Goal: Transaction & Acquisition: Download file/media

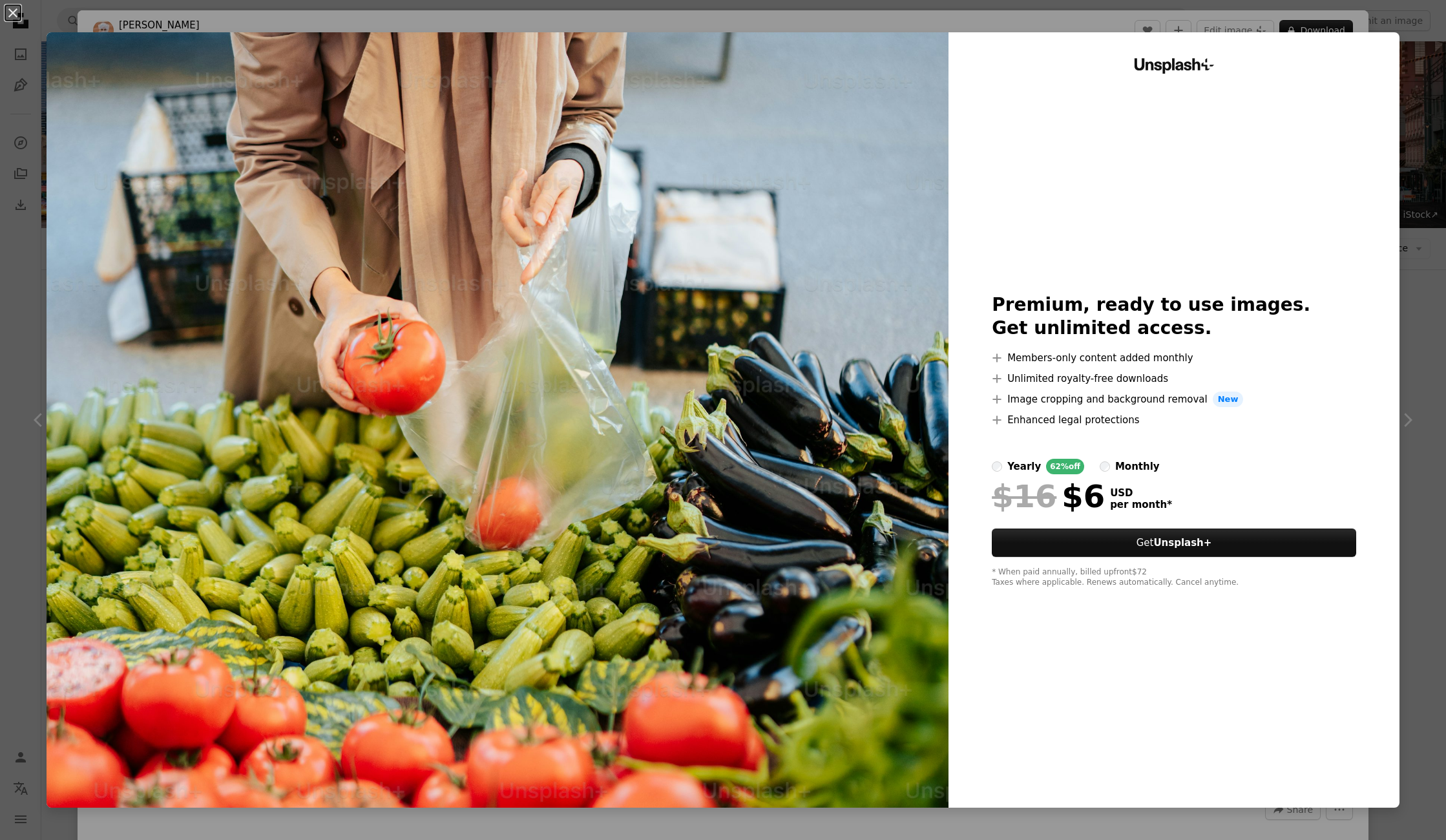
scroll to position [254, 0]
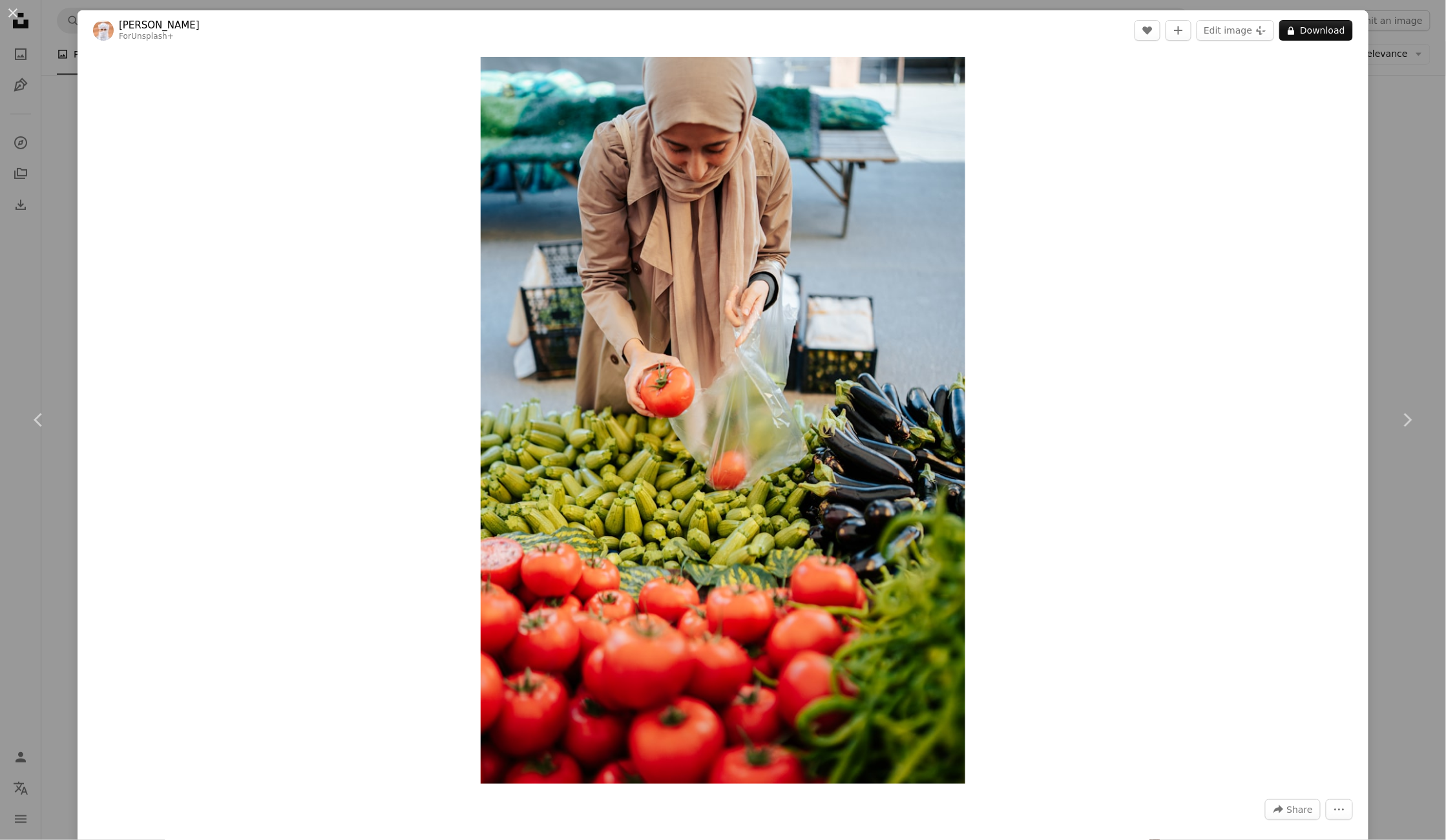
click at [1433, 213] on div "An X shape Chevron left Chevron right Ahmed For Unsplash+ A heart A plus sign E…" at bounding box center [723, 420] width 1446 height 840
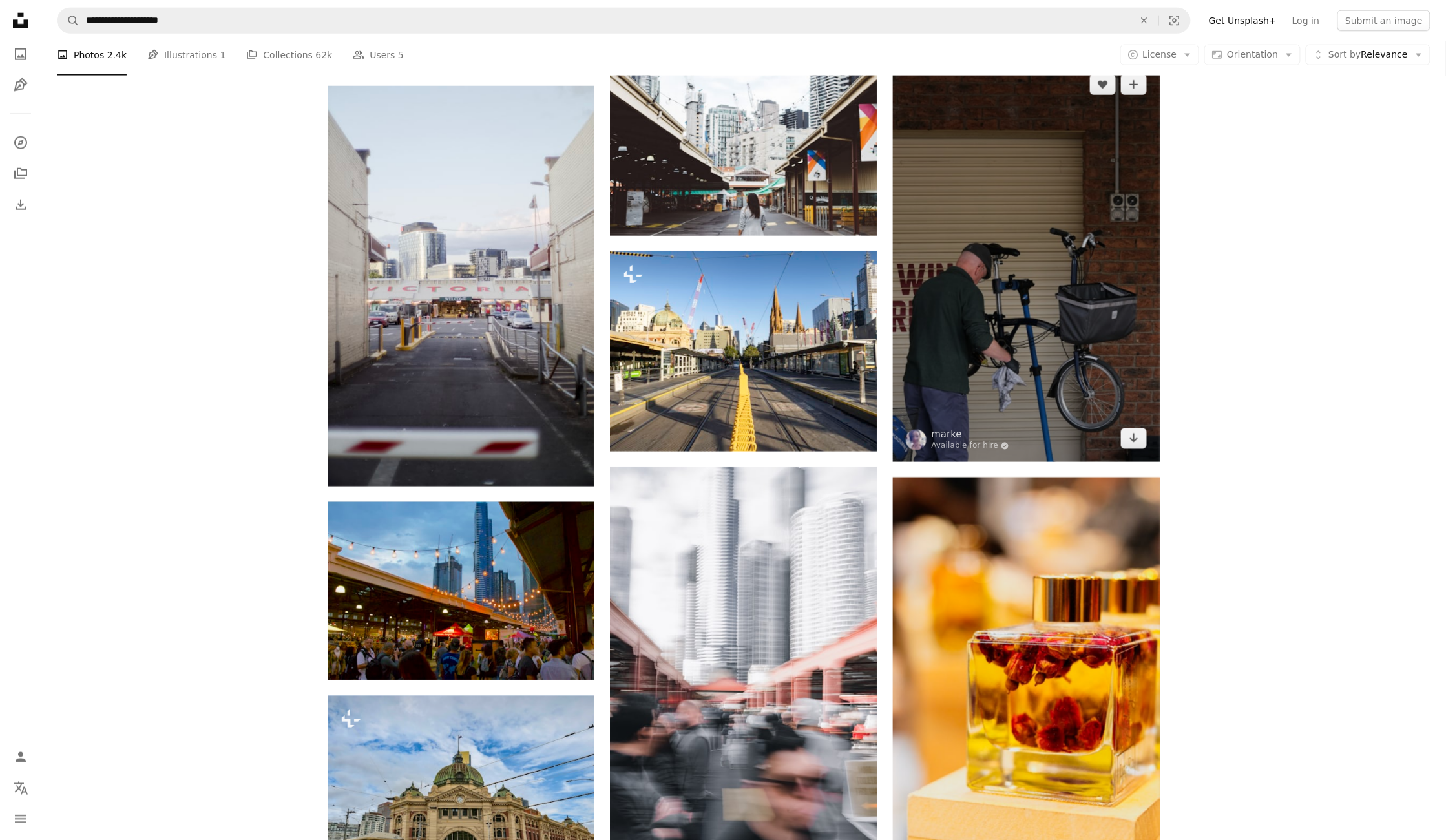
scroll to position [670, 0]
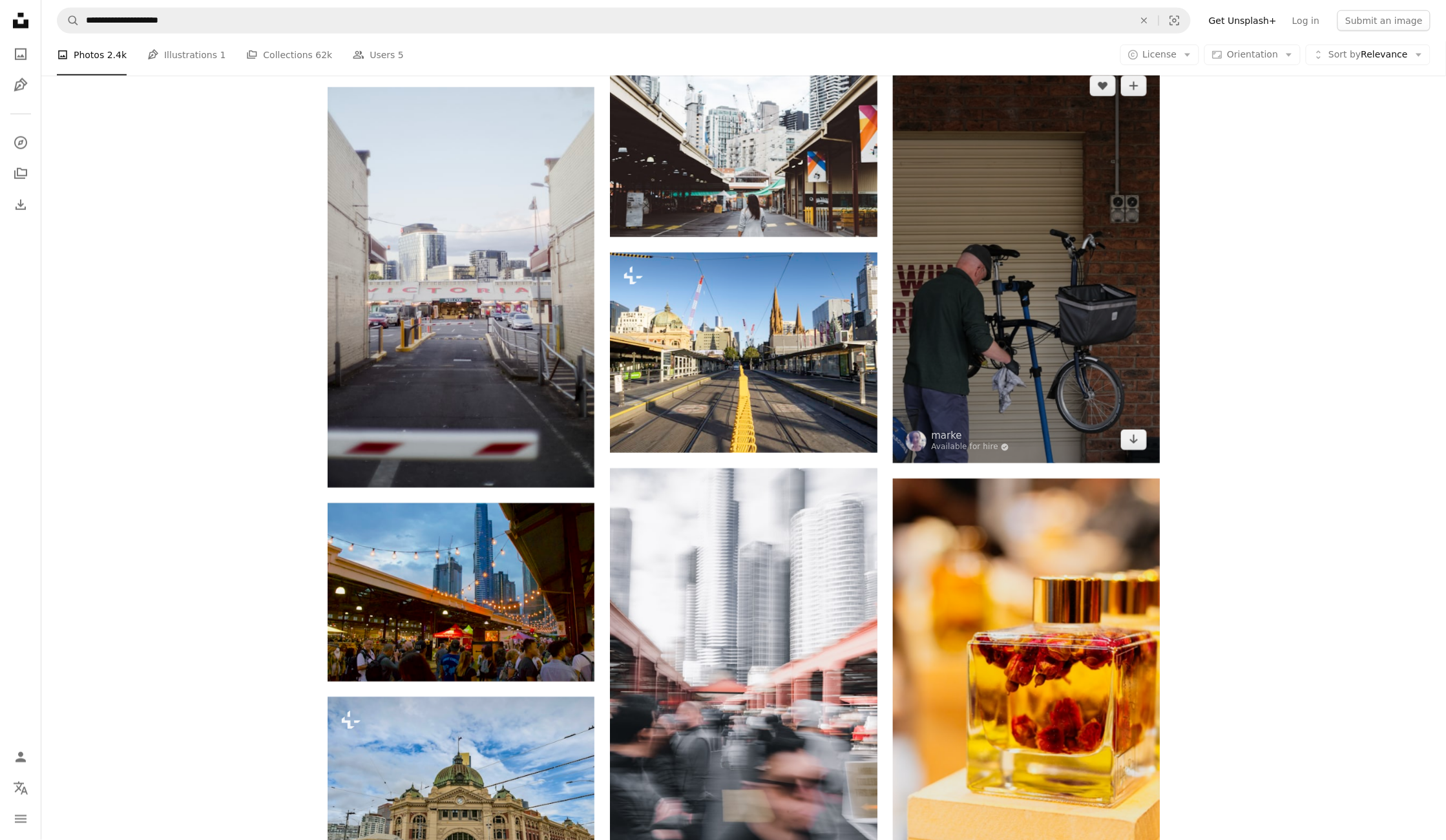
click at [1005, 302] on img at bounding box center [1026, 263] width 267 height 401
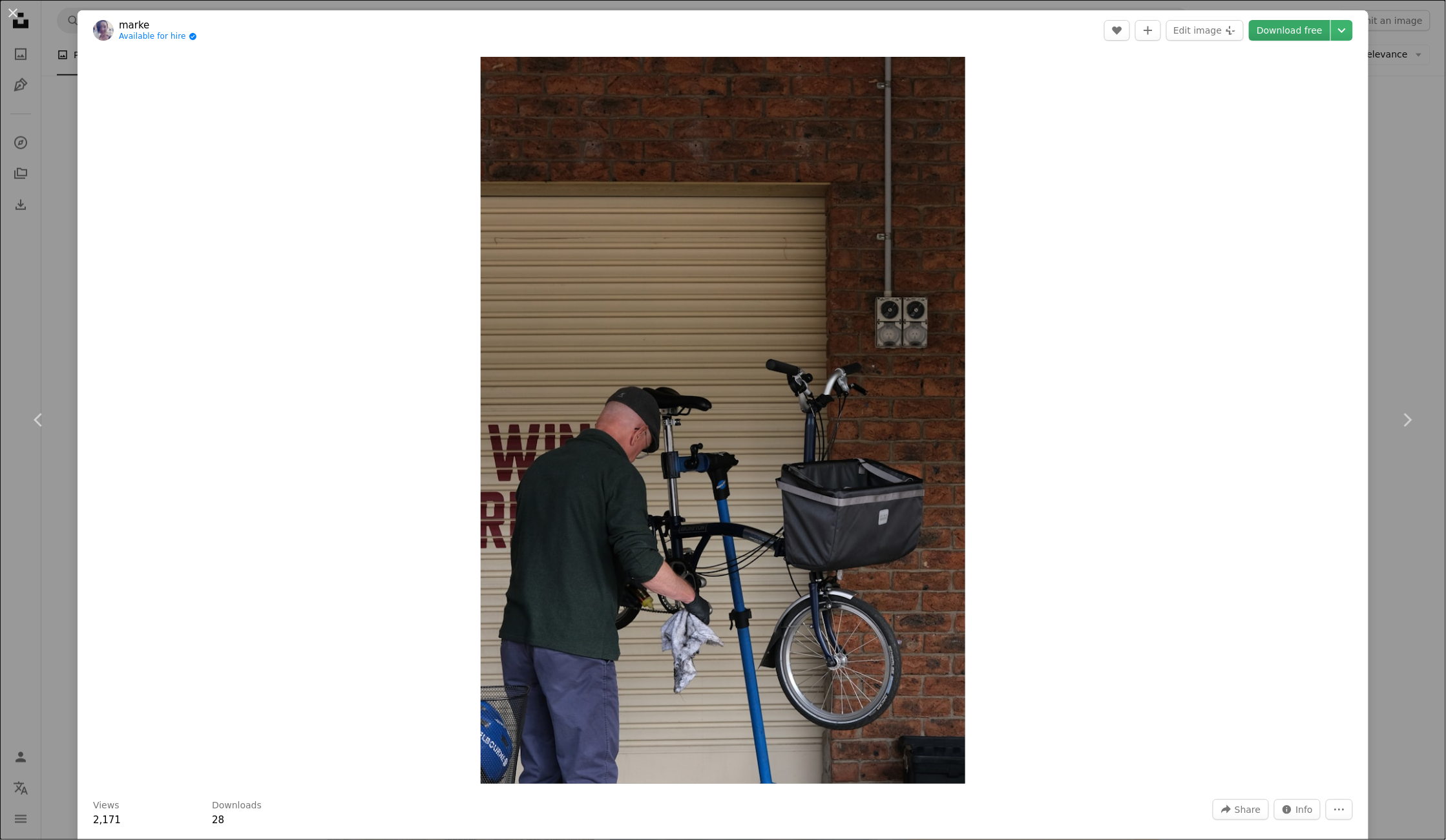
click at [1278, 29] on link "Download free" at bounding box center [1289, 31] width 82 height 21
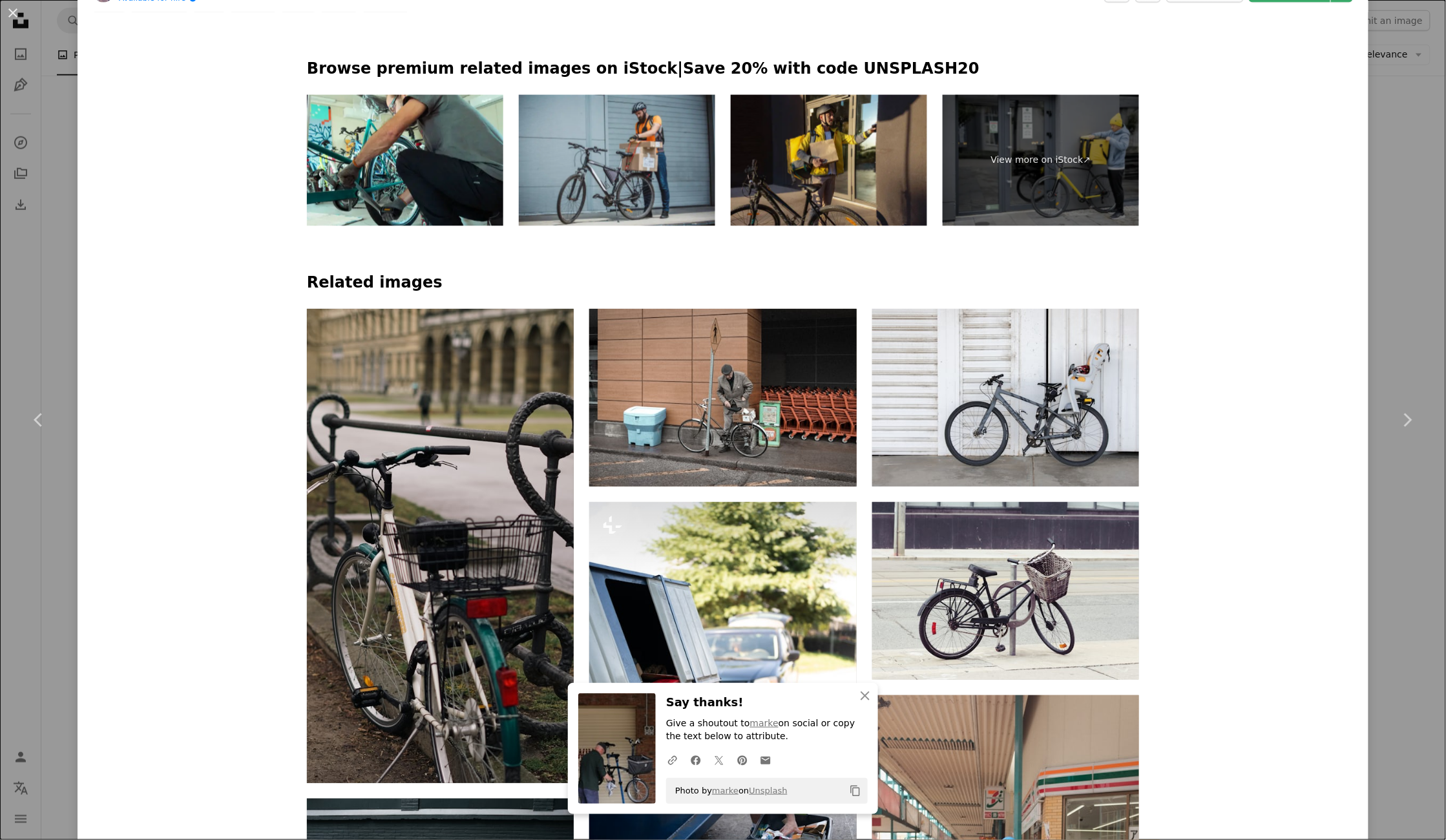
scroll to position [1149, 0]
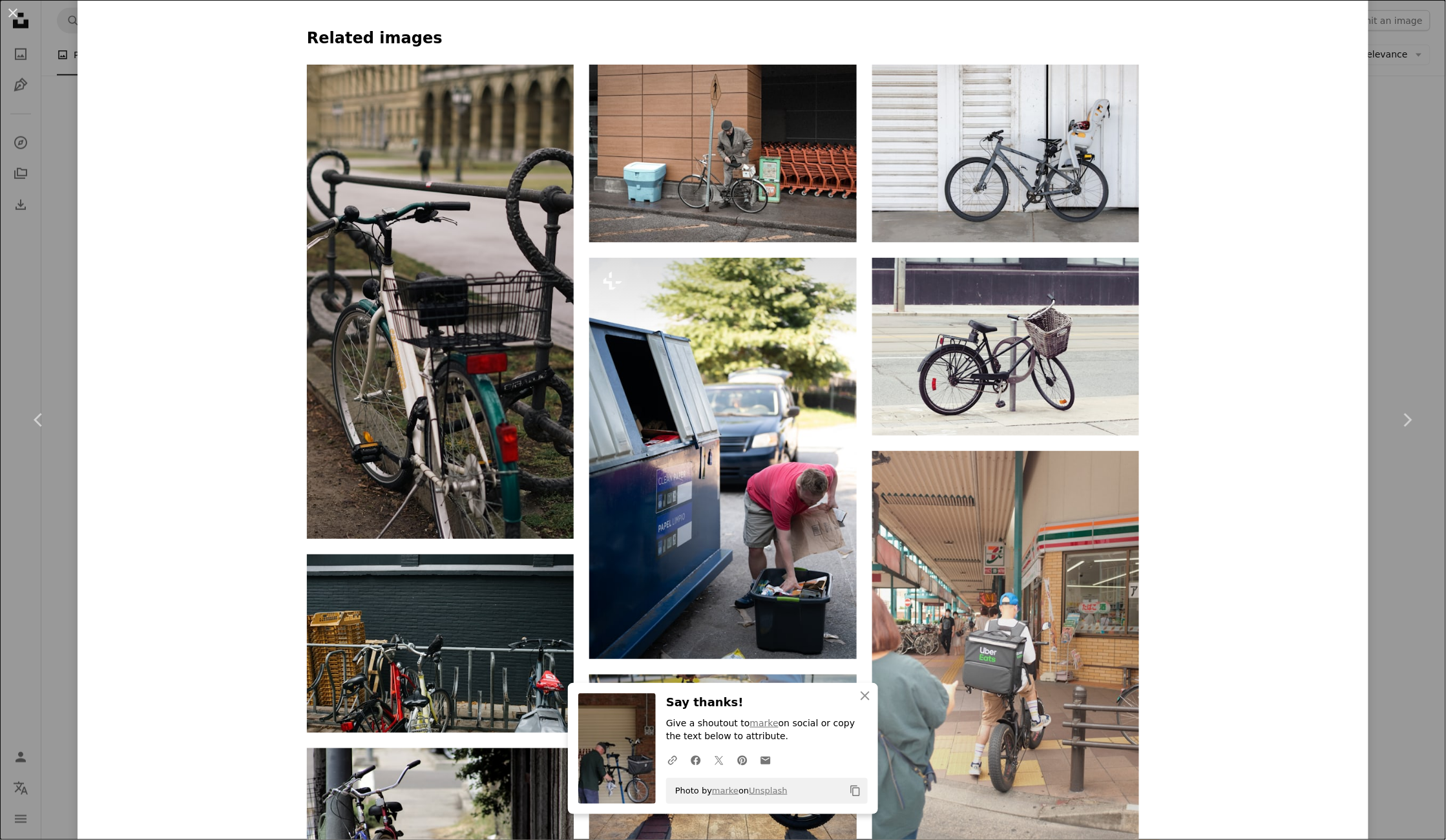
click at [1409, 512] on div "An X shape Chevron left Chevron right An X shape Close Say thanks! Give a shout…" at bounding box center [723, 420] width 1446 height 840
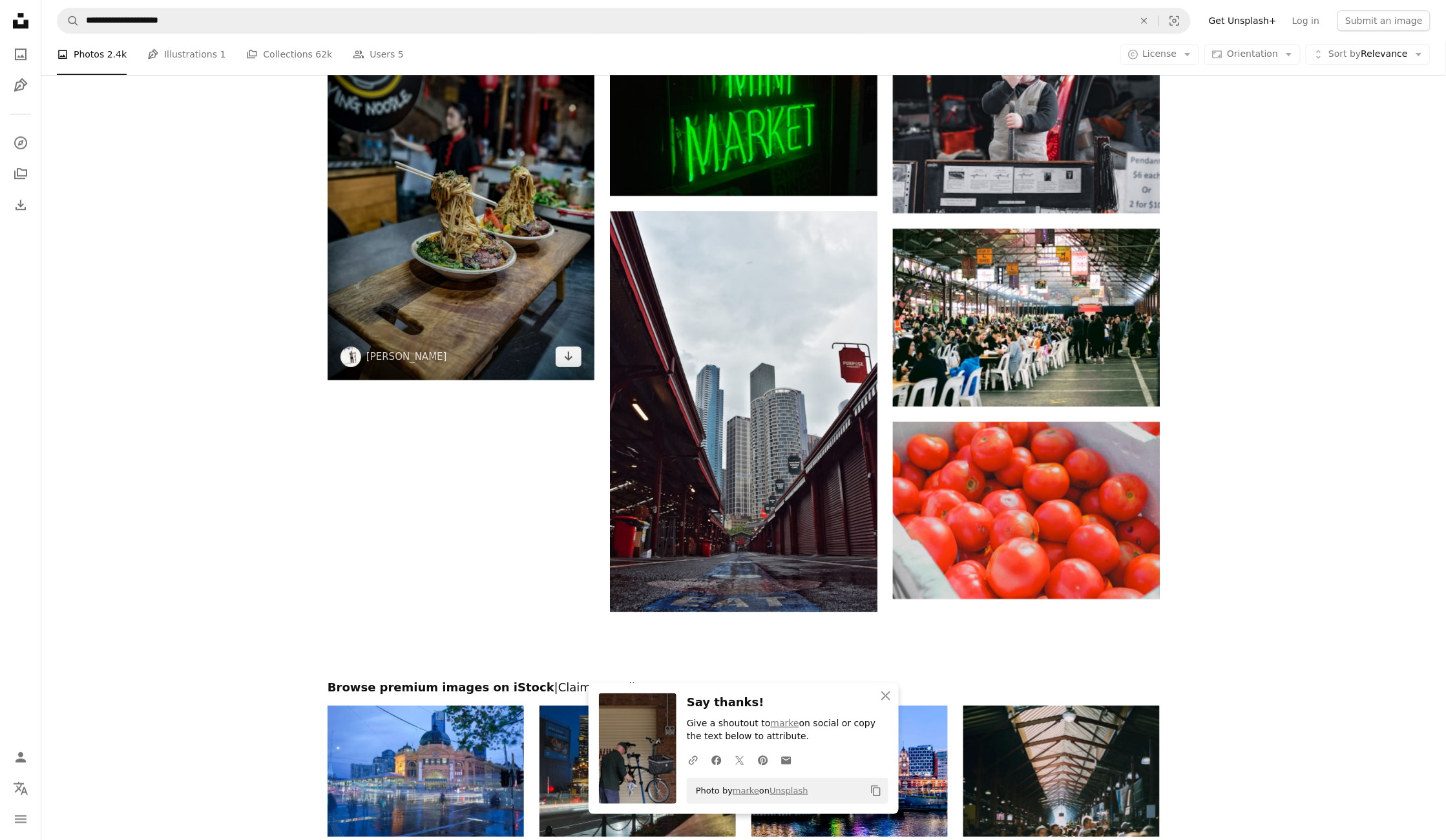
scroll to position [1709, 0]
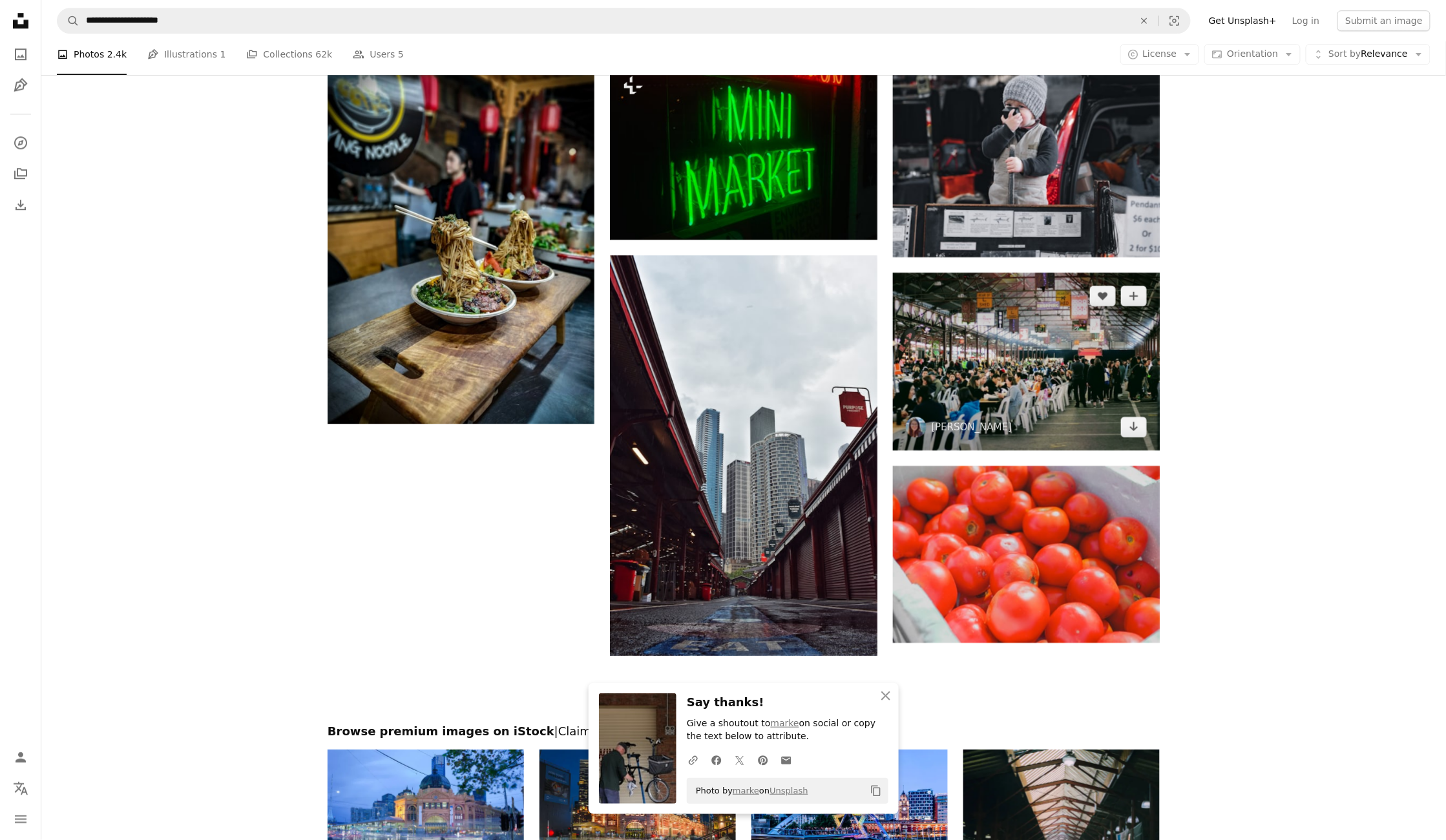
click at [1009, 356] on img at bounding box center [1026, 362] width 267 height 178
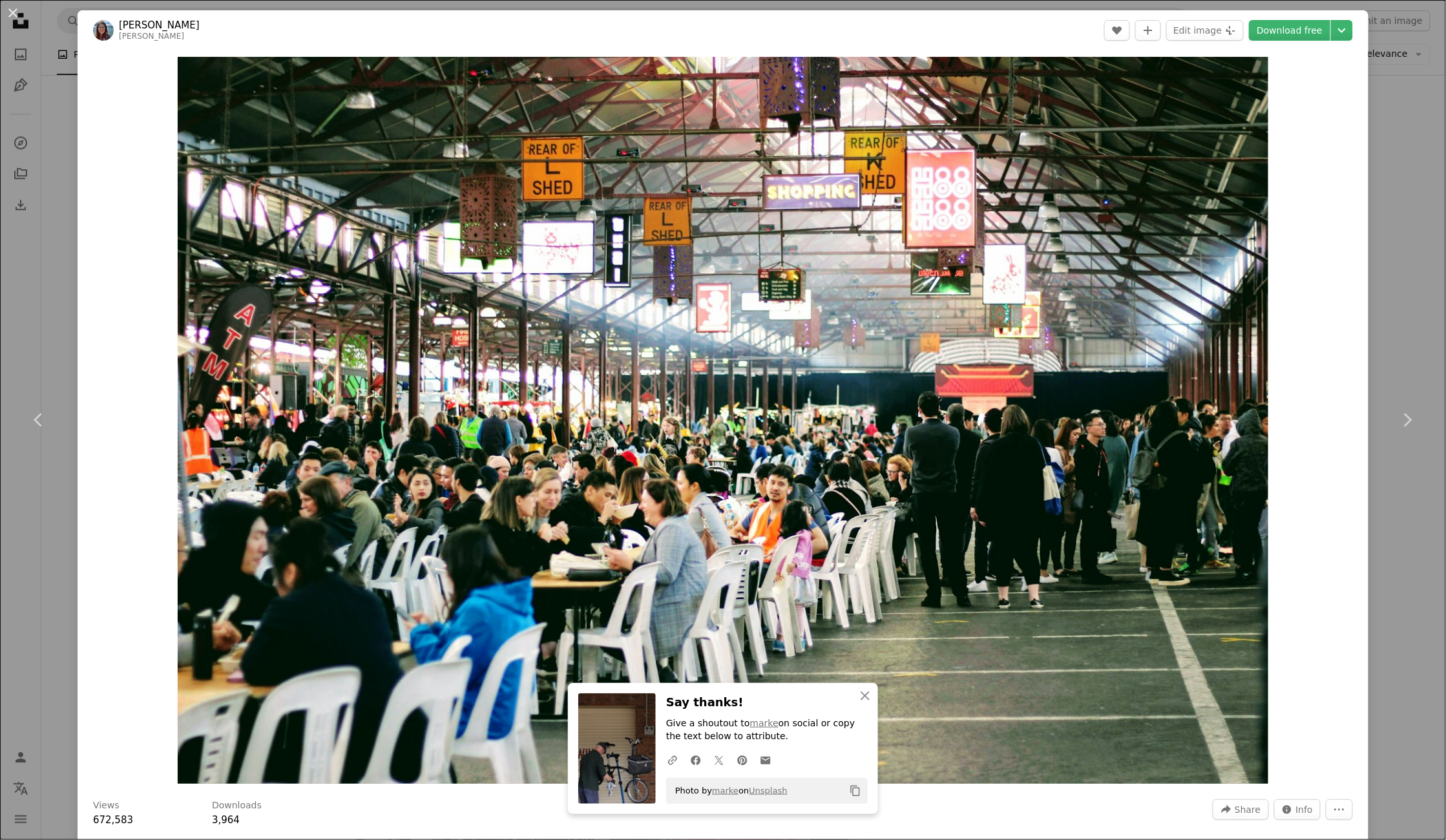
click at [1397, 565] on div "An X shape Chevron left Chevron right An X shape Close Say thanks! Give a shout…" at bounding box center [723, 420] width 1446 height 840
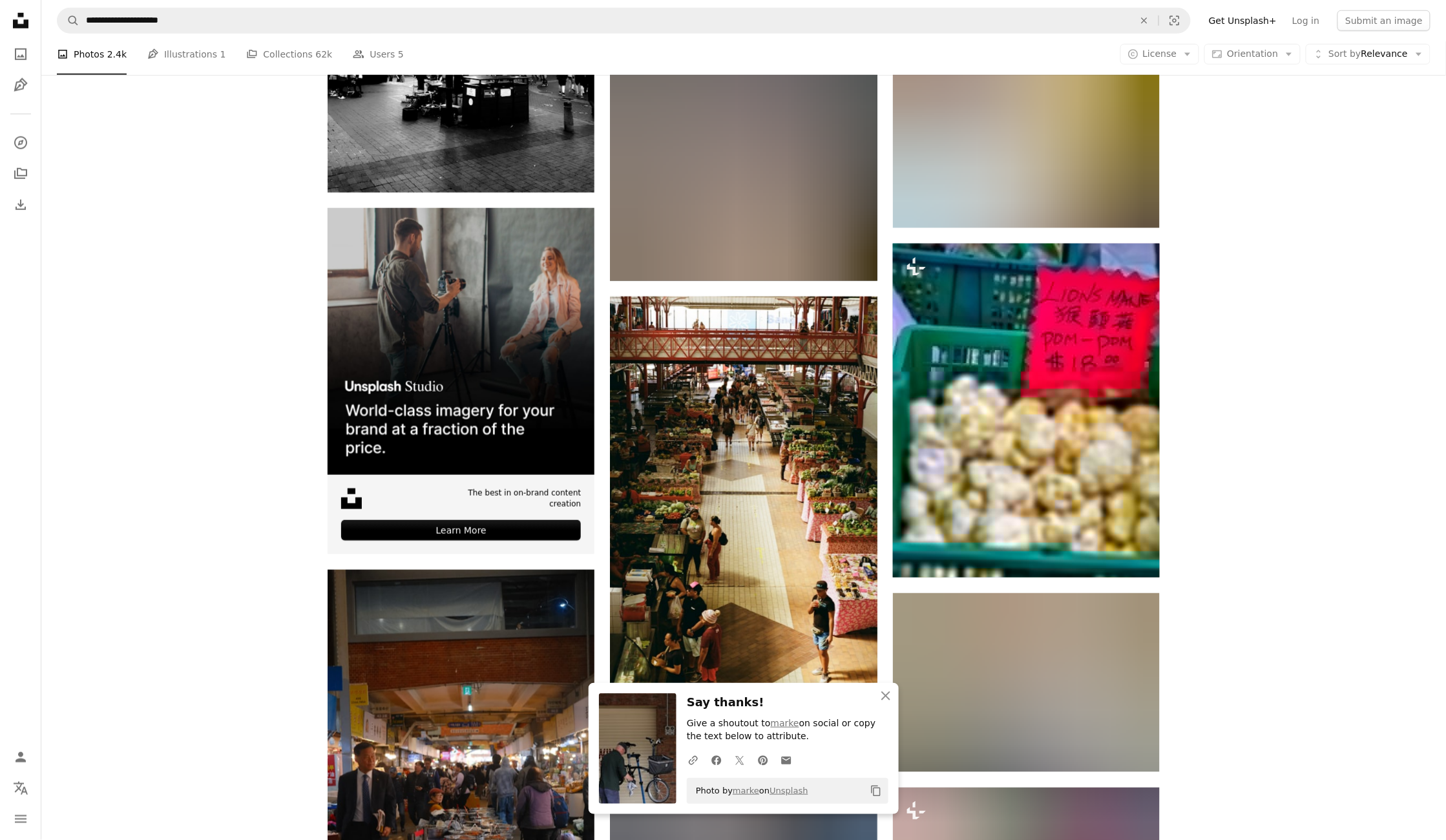
scroll to position [2955, 0]
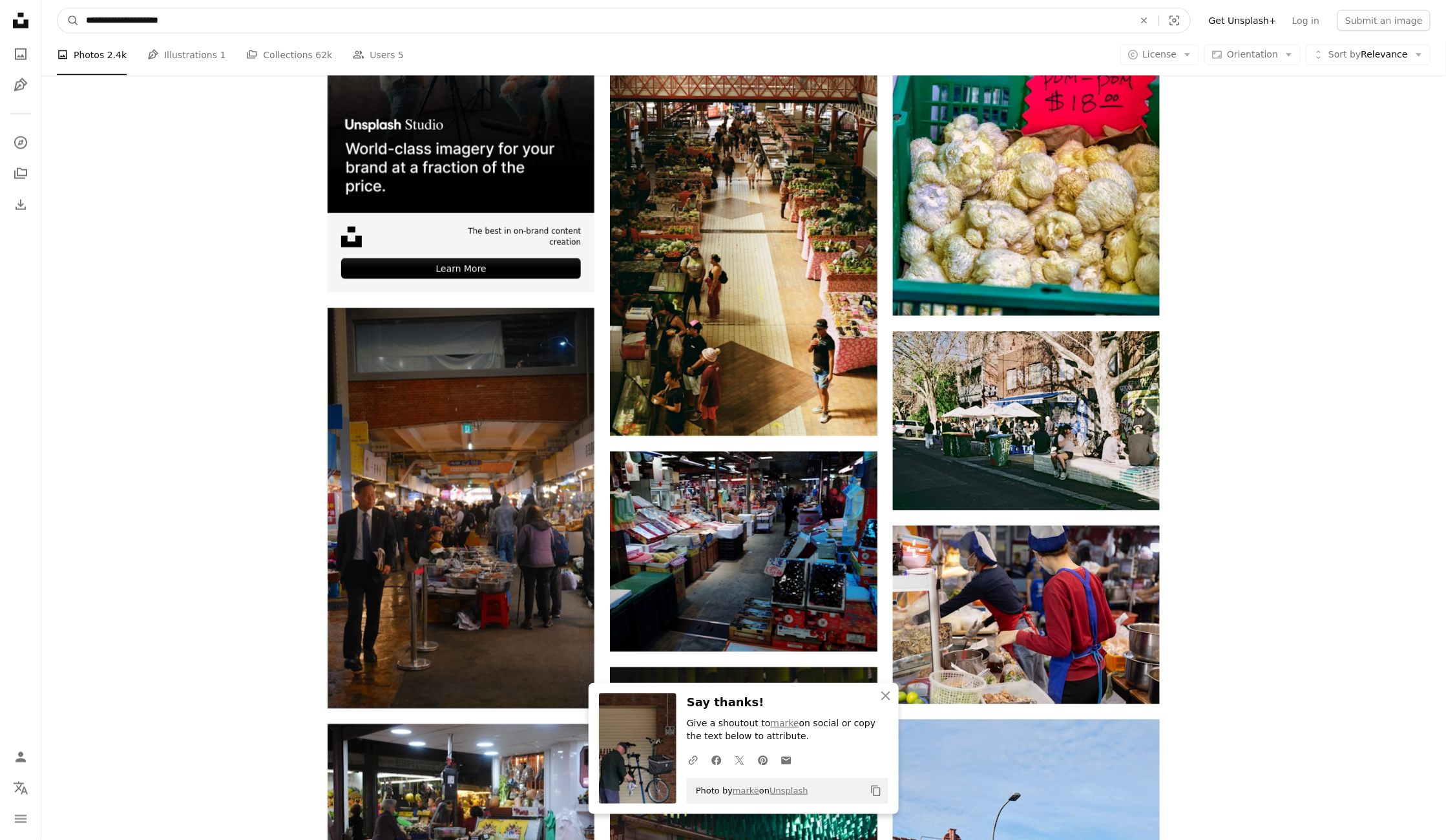
drag, startPoint x: 230, startPoint y: 22, endPoint x: 244, endPoint y: 31, distance: 16.6
click at [165, 22] on input "**********" at bounding box center [605, 21] width 1051 height 25
type input "**********"
click at [69, 20] on button "A magnifying glass" at bounding box center [69, 21] width 22 height 25
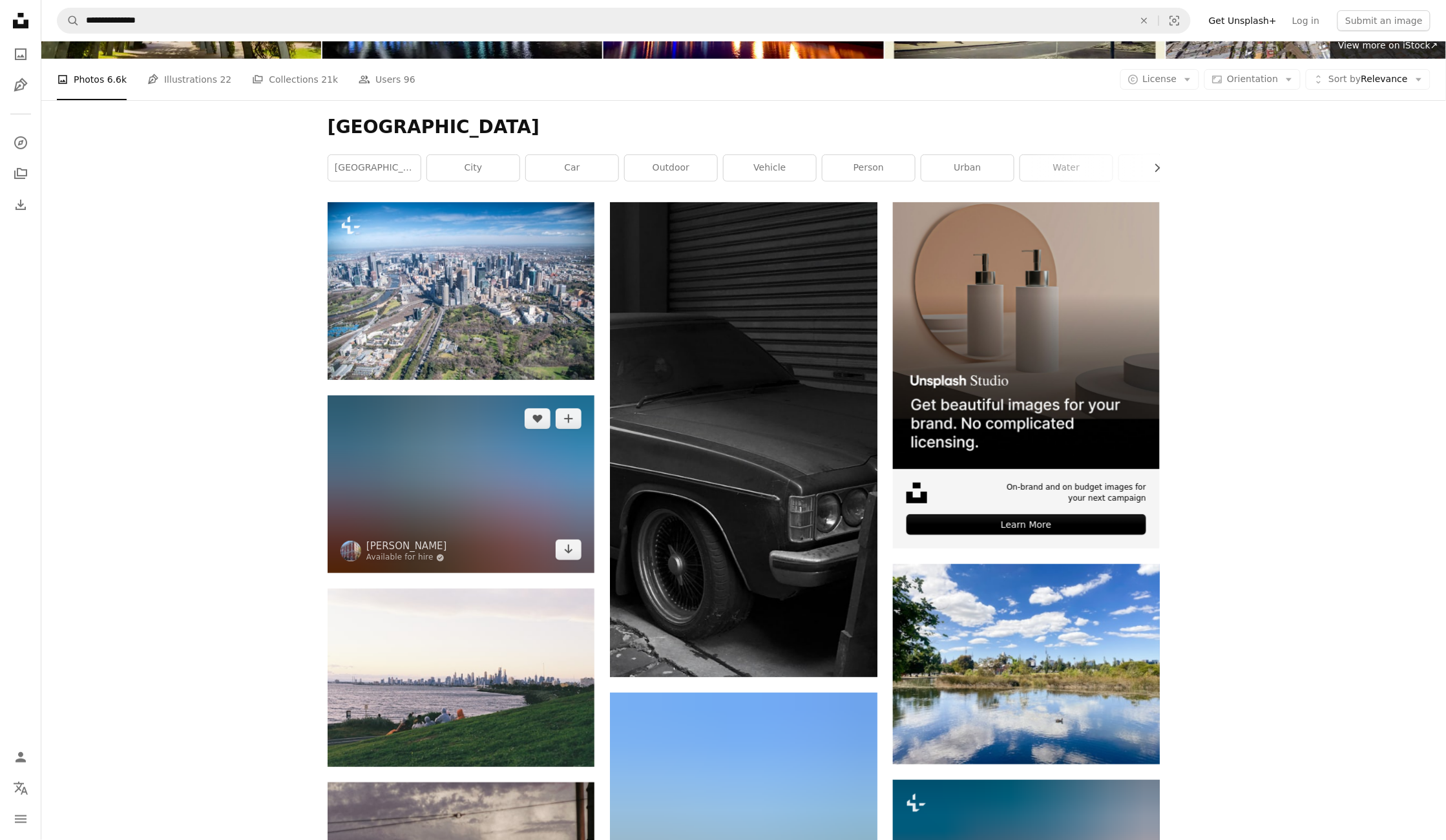
scroll to position [292, 0]
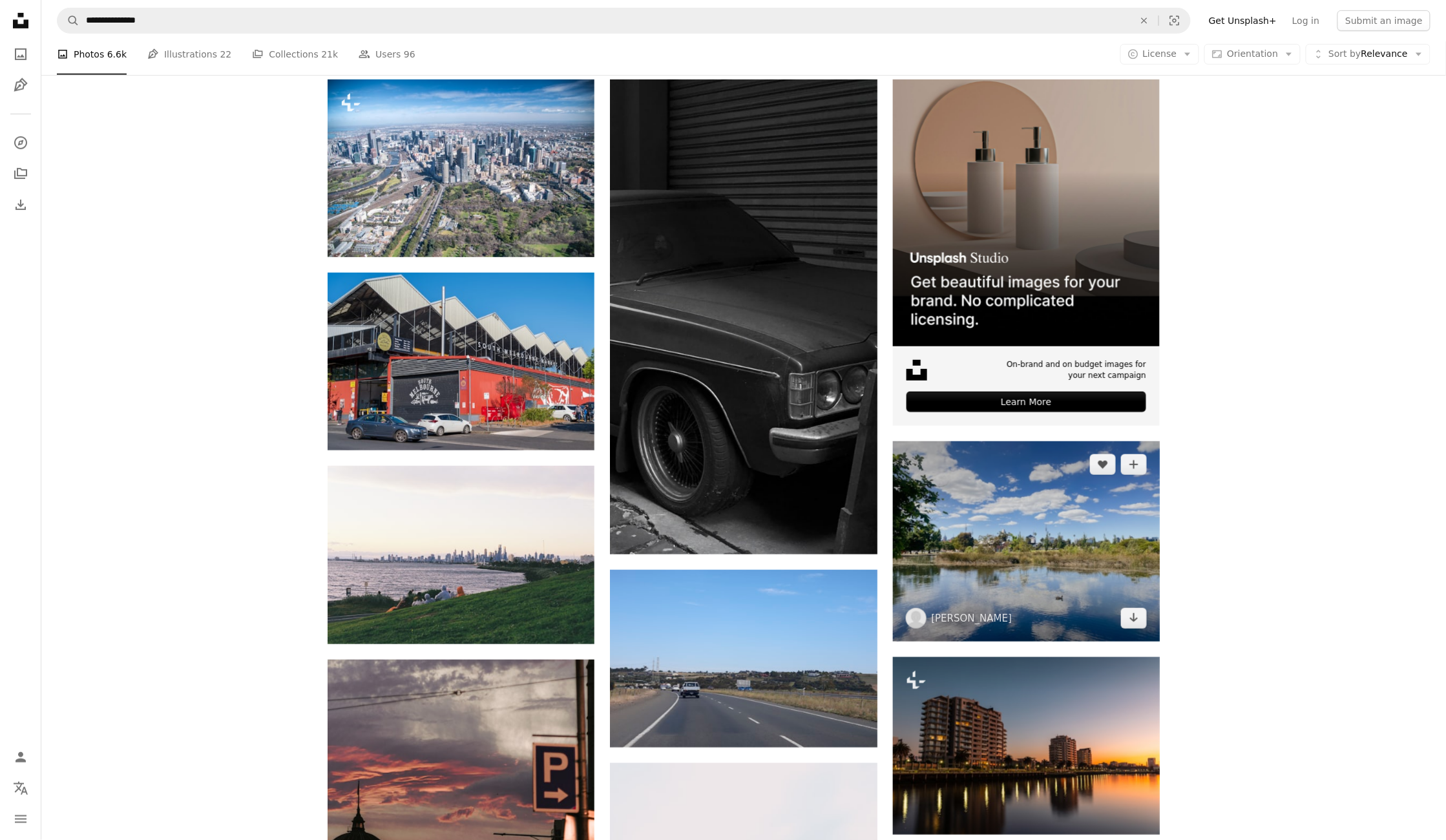
click at [1030, 523] on img at bounding box center [1026, 541] width 267 height 200
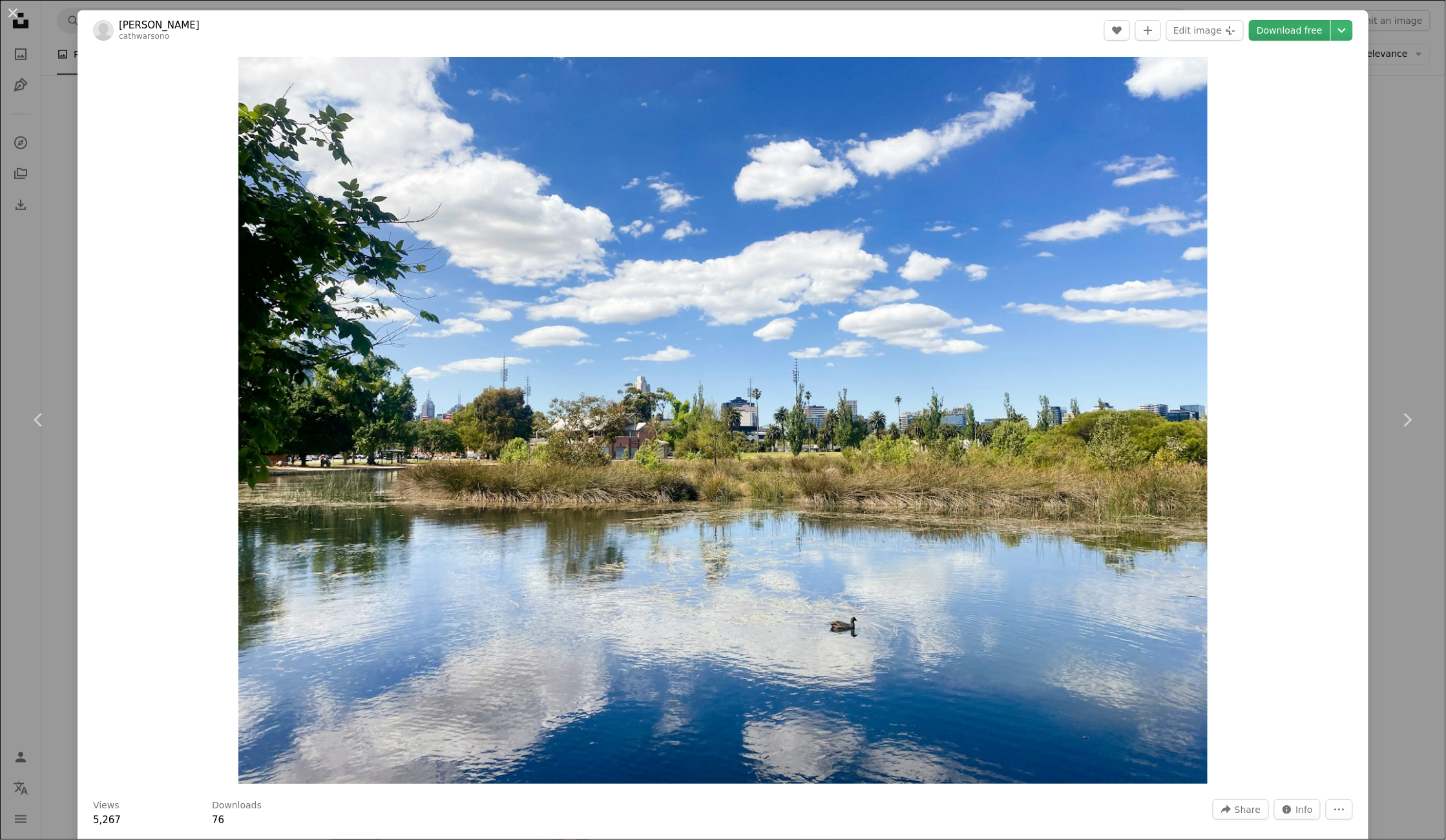
click at [1281, 32] on link "Download free" at bounding box center [1289, 31] width 82 height 21
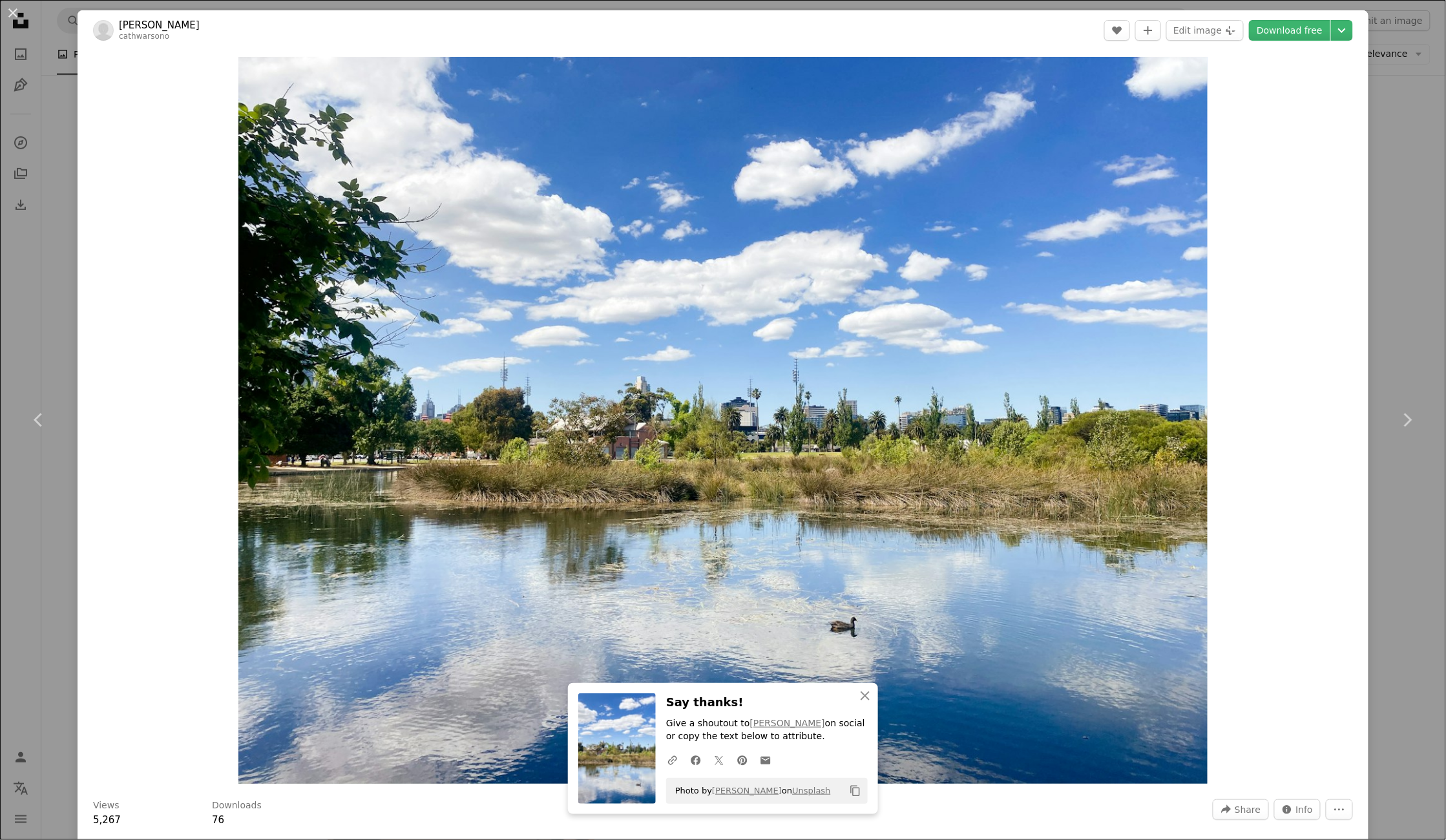
click at [1417, 298] on div "An X shape Chevron left Chevron right An X shape Close Say thanks! Give a shout…" at bounding box center [723, 420] width 1446 height 840
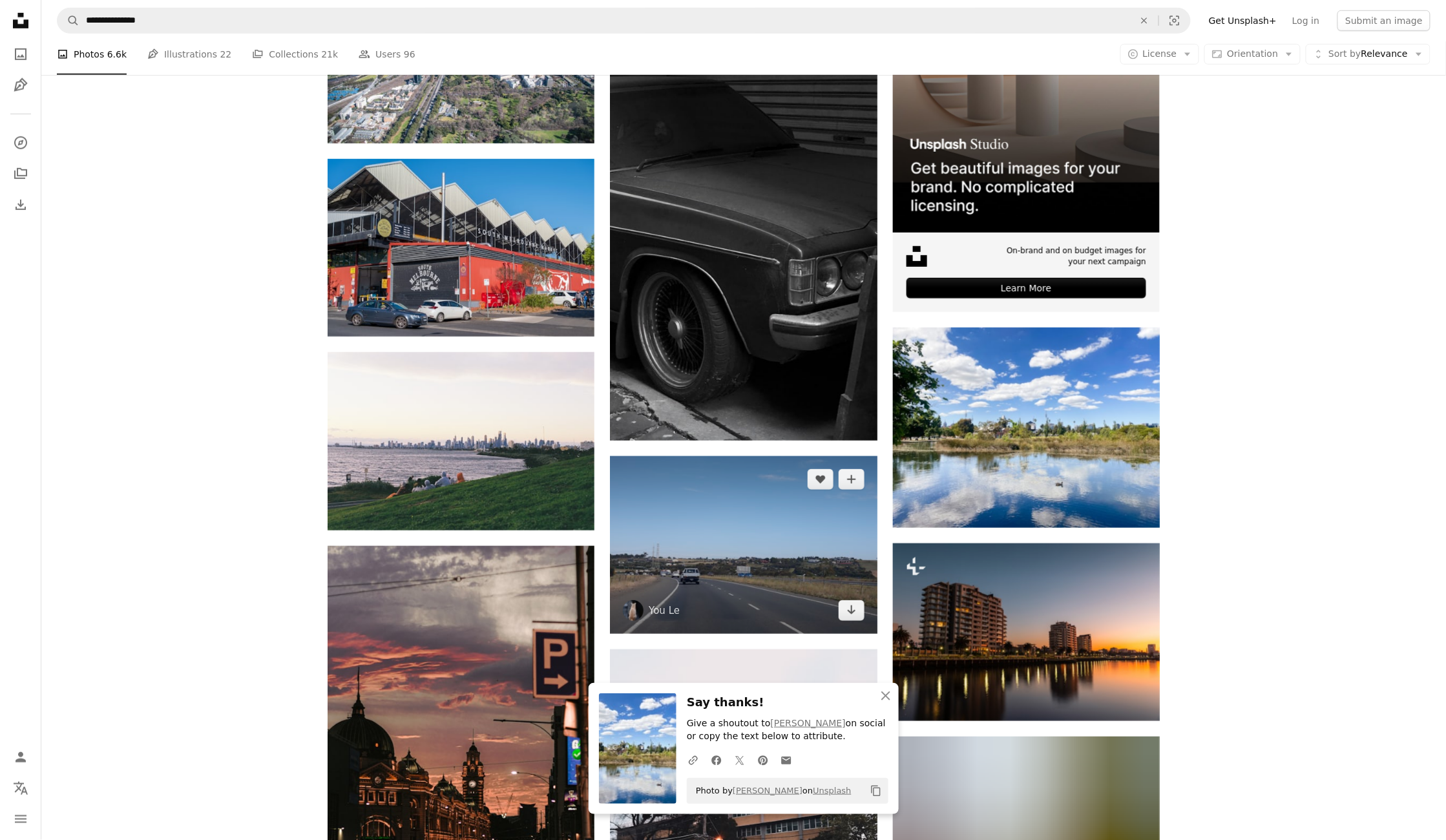
scroll to position [416, 0]
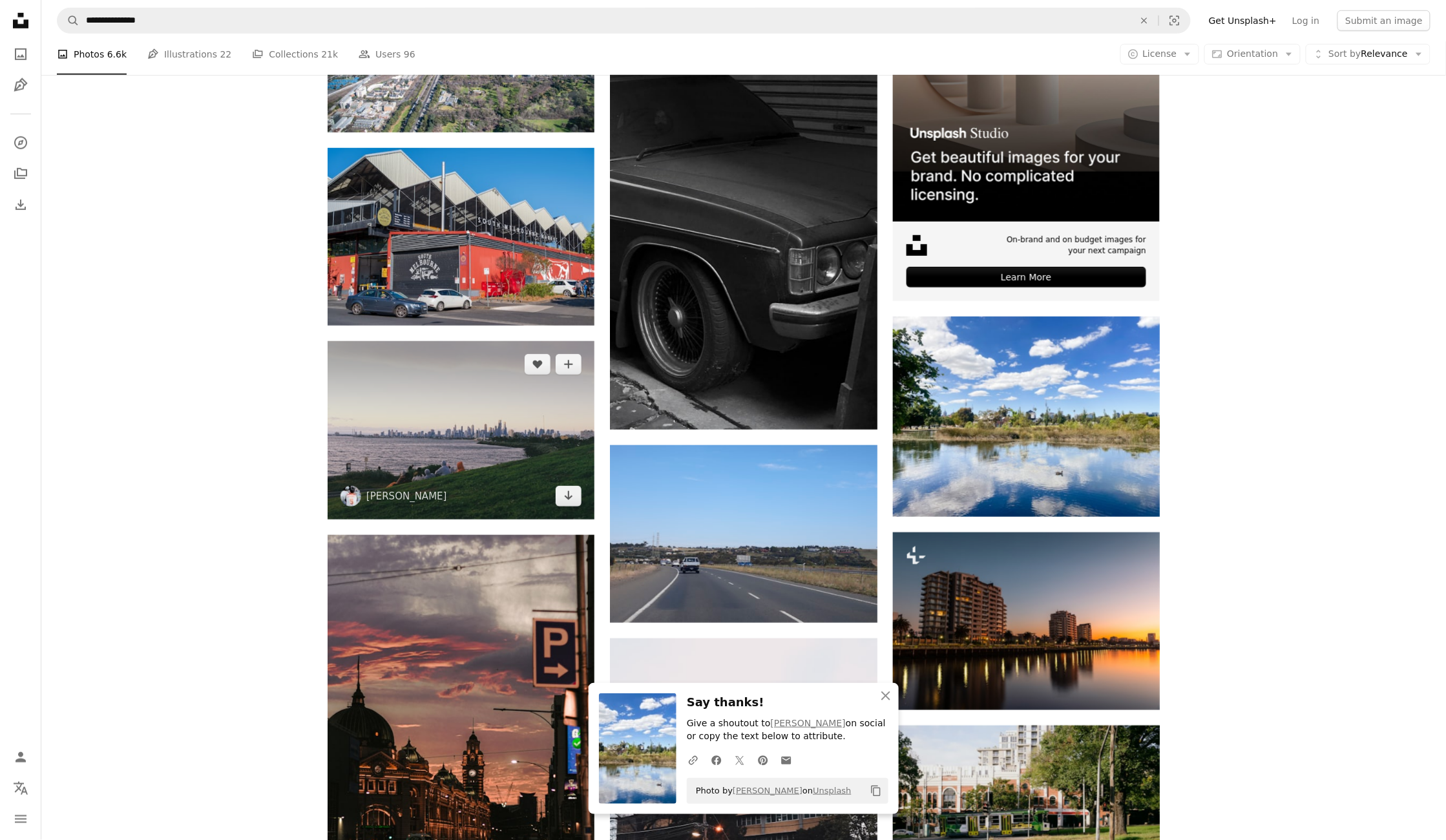
click at [456, 412] on img at bounding box center [461, 430] width 267 height 178
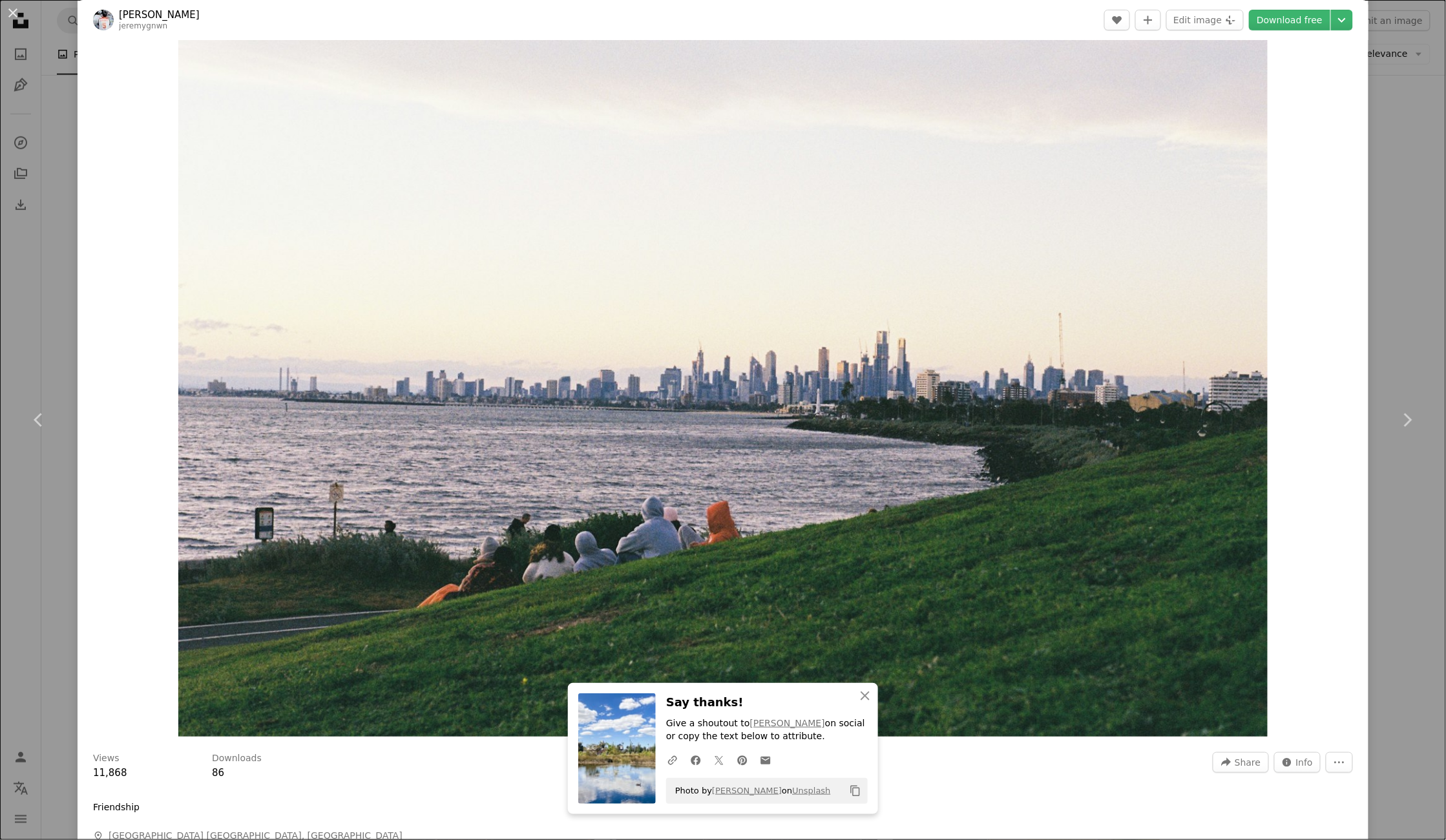
scroll to position [46, 0]
click at [1398, 520] on div "An X shape Chevron left Chevron right An X shape Close Say thanks! Give a shout…" at bounding box center [723, 420] width 1446 height 840
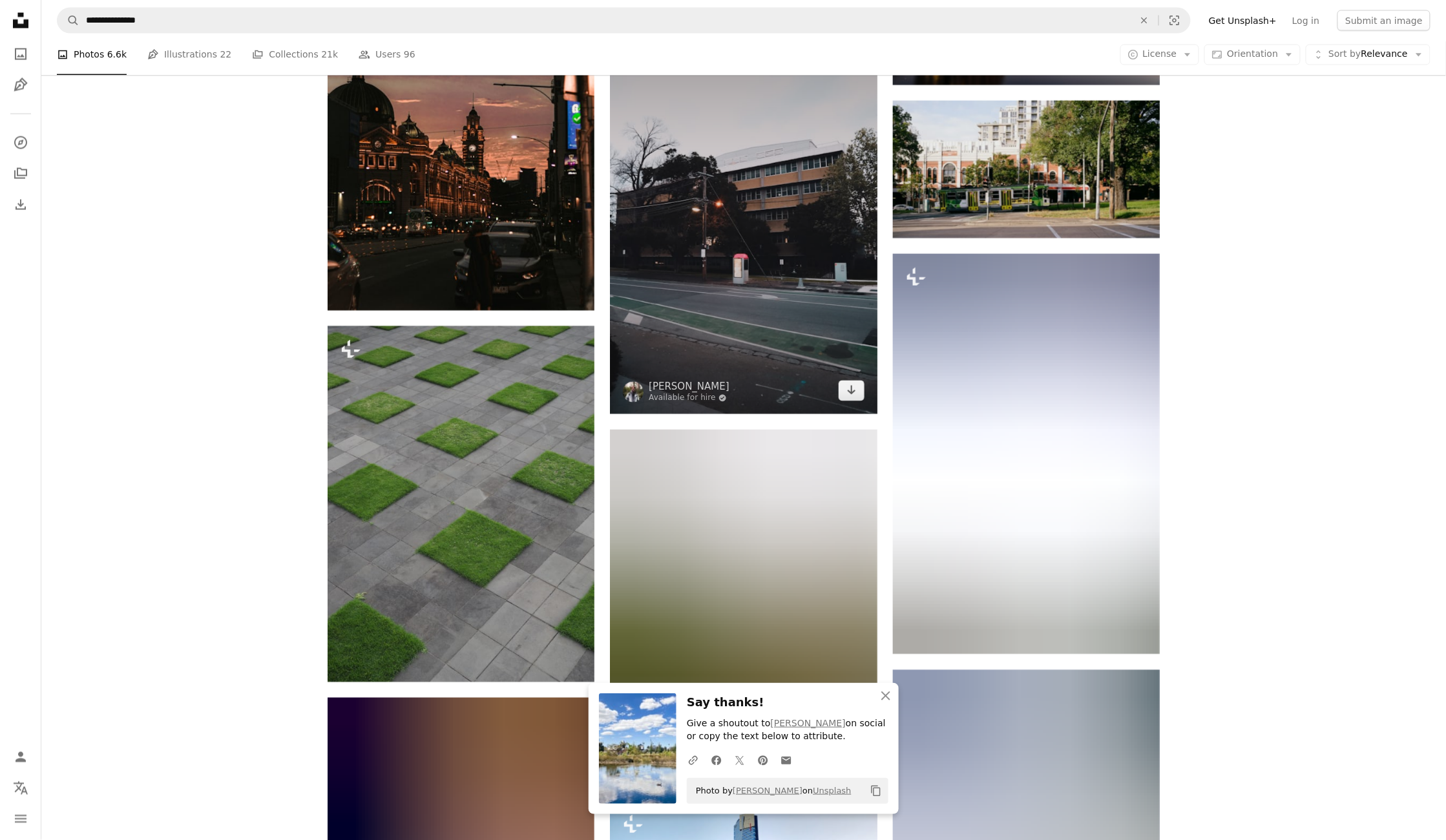
scroll to position [869, 0]
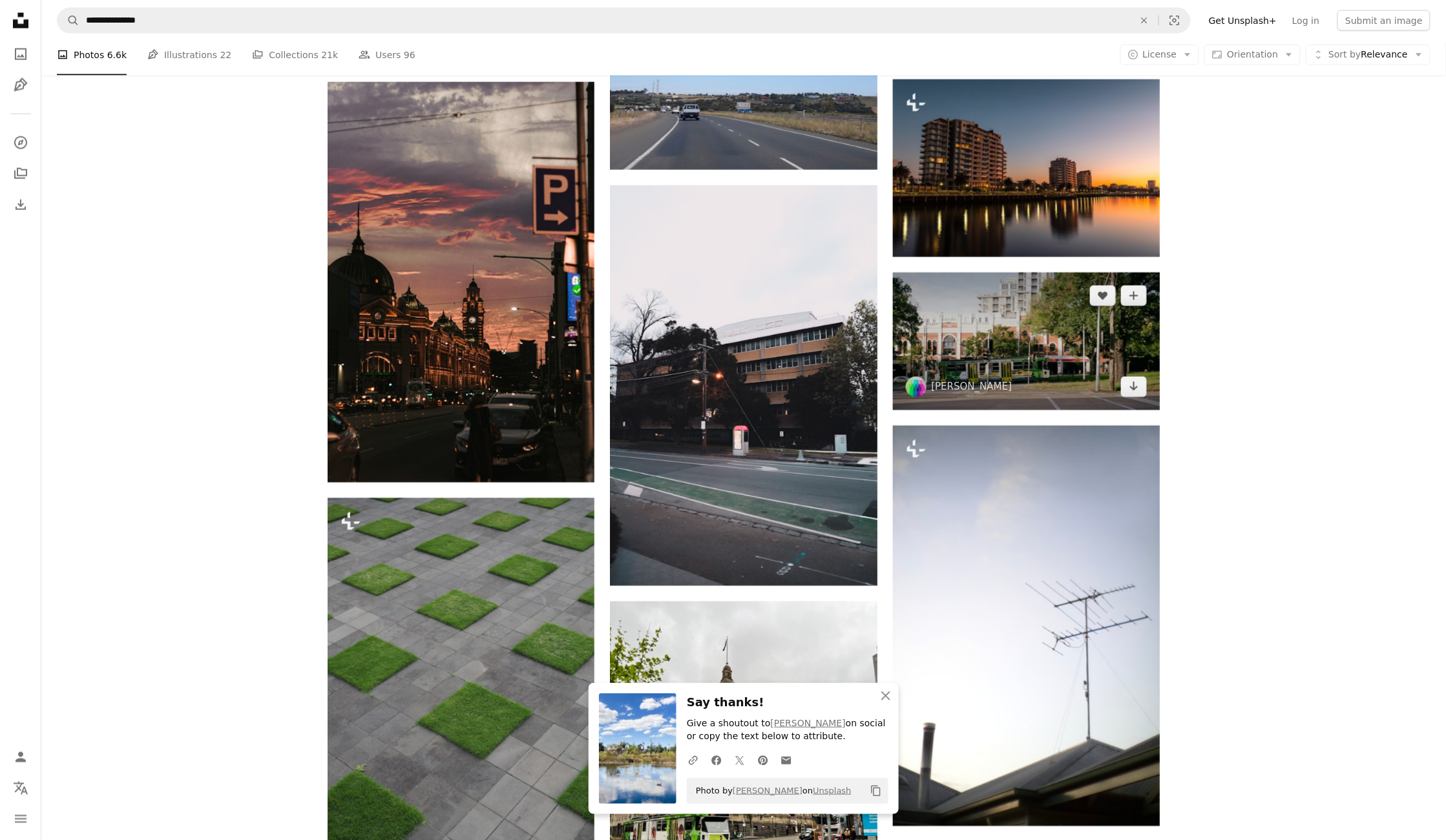
click at [1000, 332] on img at bounding box center [1026, 341] width 267 height 138
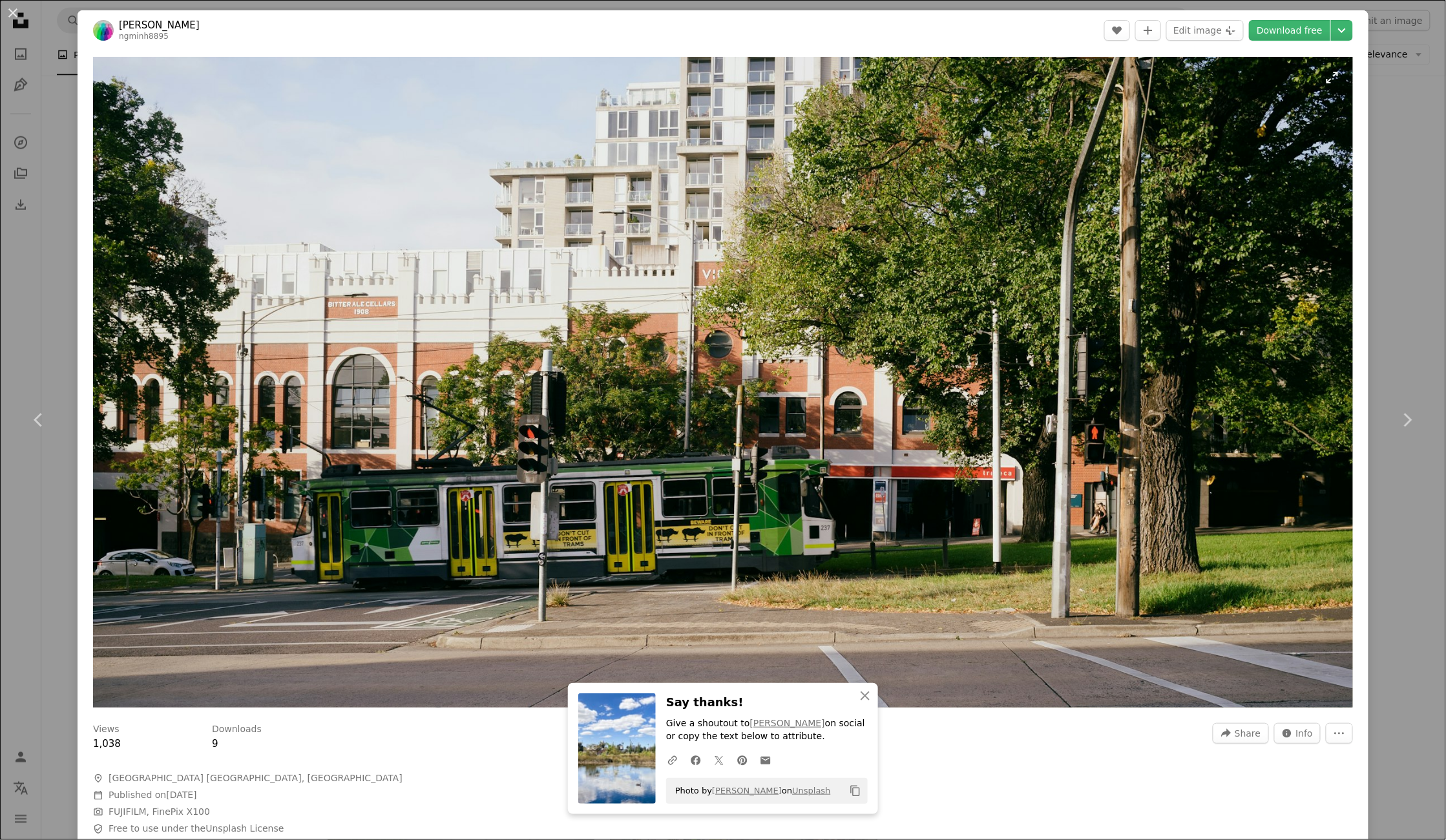
scroll to position [42, 0]
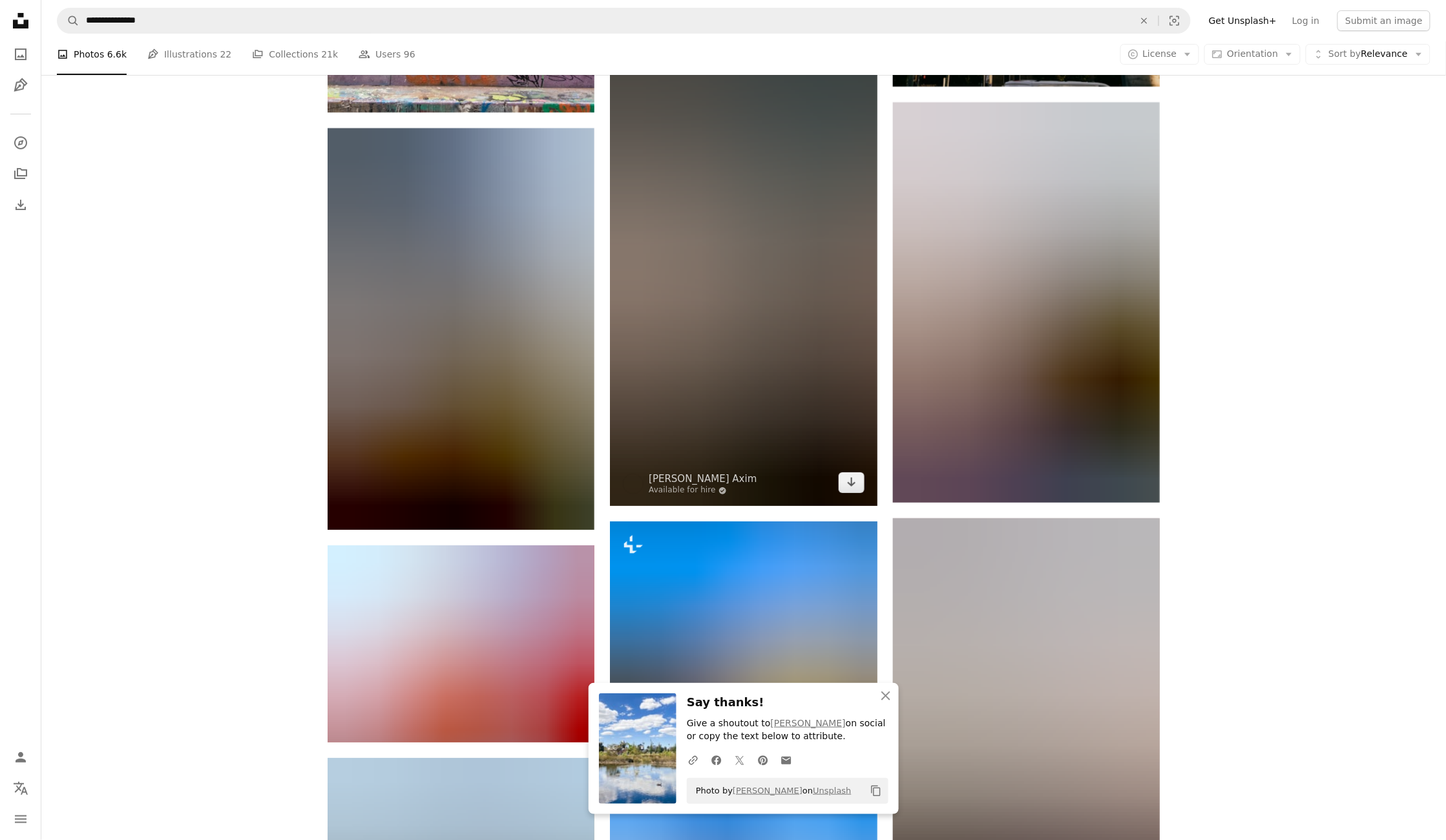
scroll to position [2083, 0]
